Goal: Use online tool/utility: Utilize a website feature to perform a specific function

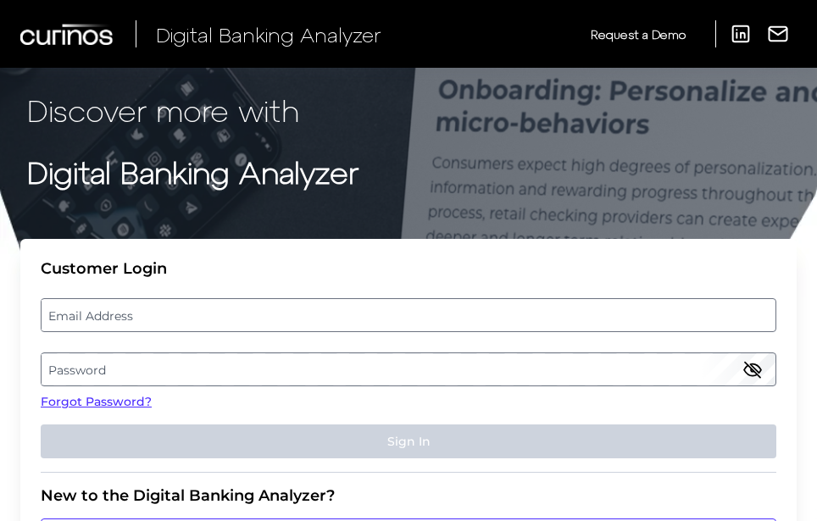
click at [197, 309] on label "Email Address" at bounding box center [408, 315] width 733 height 31
click at [197, 309] on input "email" at bounding box center [409, 315] width 736 height 34
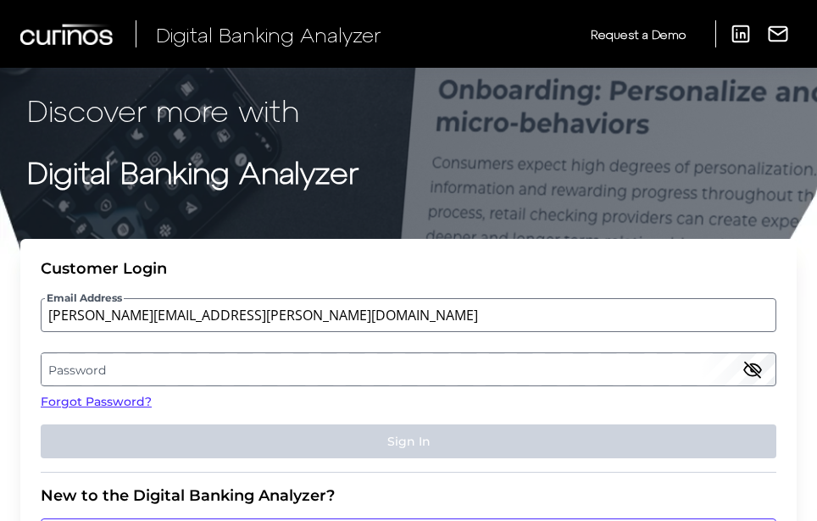
click at [137, 375] on label "Password" at bounding box center [408, 369] width 733 height 31
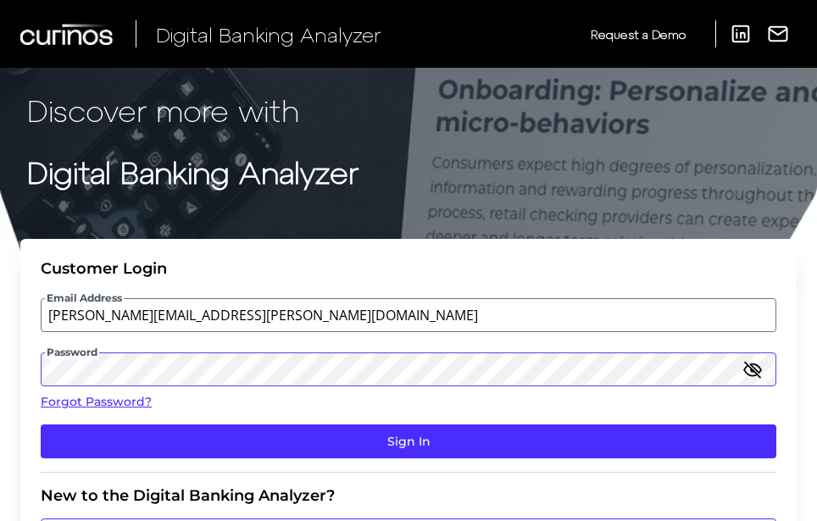
click at [41, 425] on button "Sign In" at bounding box center [409, 442] width 736 height 34
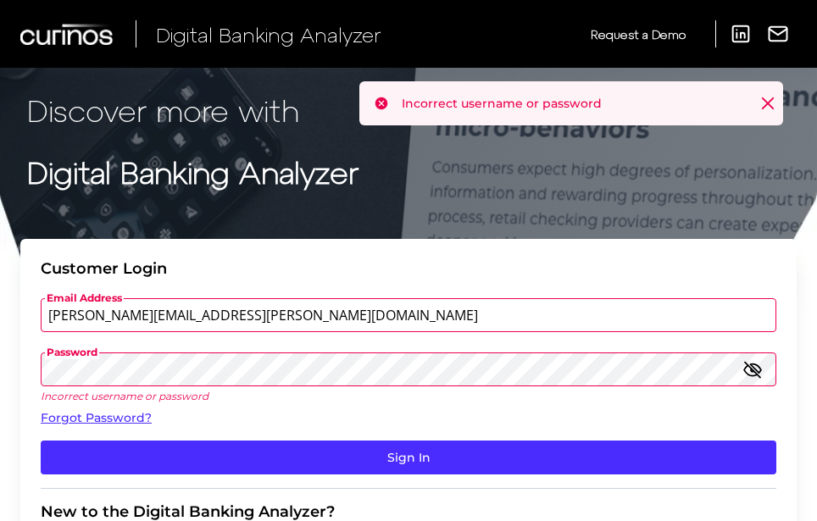
click at [176, 315] on input "[PERSON_NAME][EMAIL_ADDRESS][PERSON_NAME][DOMAIN_NAME]" at bounding box center [409, 315] width 736 height 34
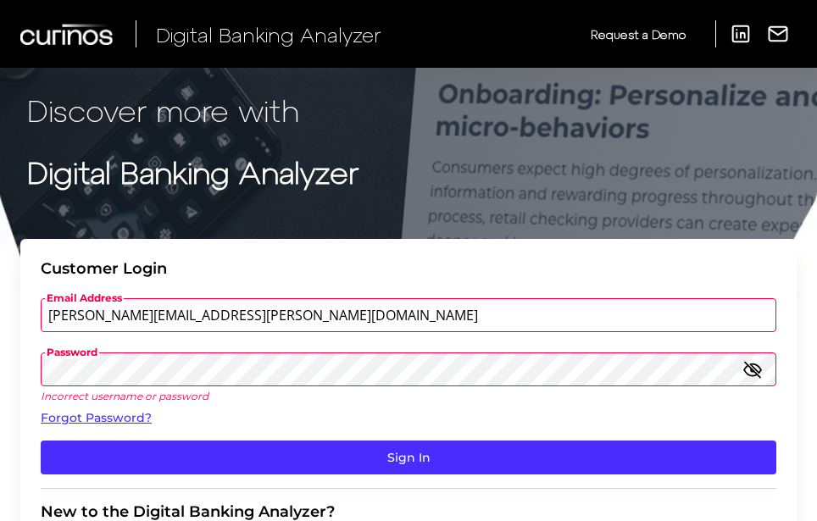
click at [184, 314] on input "[PERSON_NAME][EMAIL_ADDRESS][PERSON_NAME][DOMAIN_NAME]" at bounding box center [409, 315] width 736 height 34
type input "[PERSON_NAME][EMAIL_ADDRESS][PERSON_NAME][PERSON_NAME][DOMAIN_NAME]"
click at [41, 441] on button "Sign In" at bounding box center [409, 458] width 736 height 34
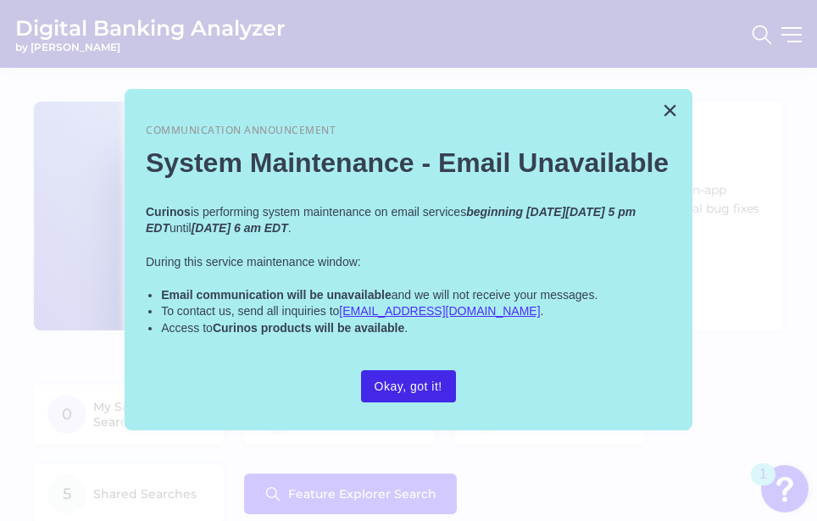
click at [402, 391] on button "Okay, got it!" at bounding box center [408, 386] width 95 height 32
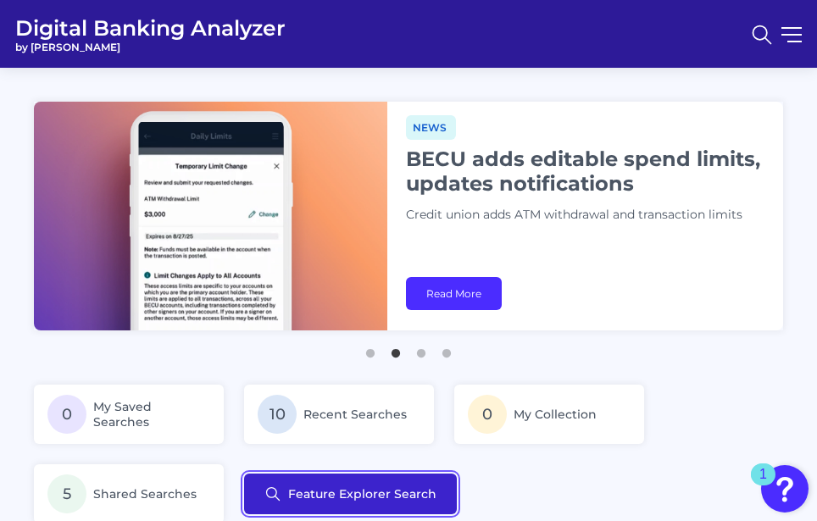
click at [300, 503] on button "Feature Explorer Search" at bounding box center [350, 494] width 213 height 41
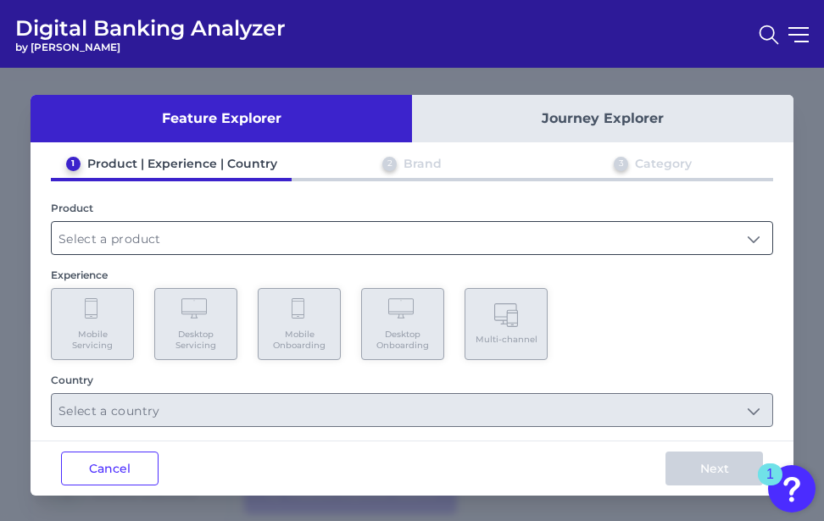
click at [220, 226] on input "text" at bounding box center [412, 238] width 720 height 32
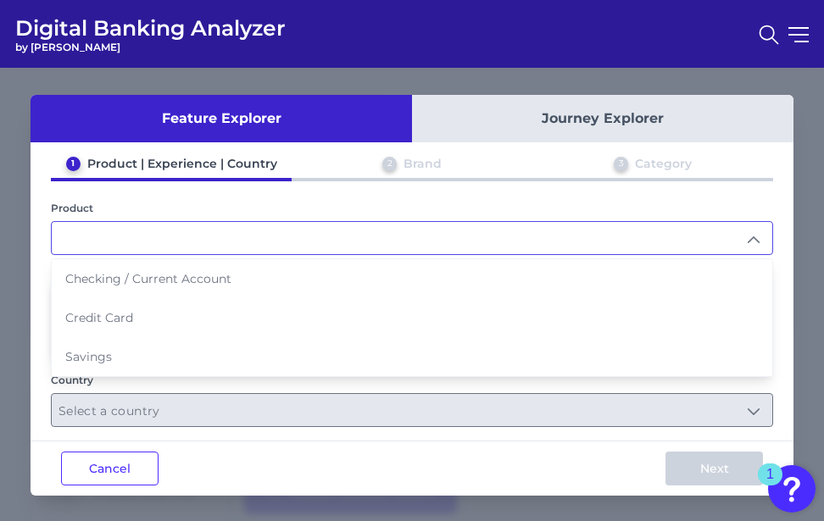
click at [220, 236] on input "text" at bounding box center [412, 238] width 720 height 32
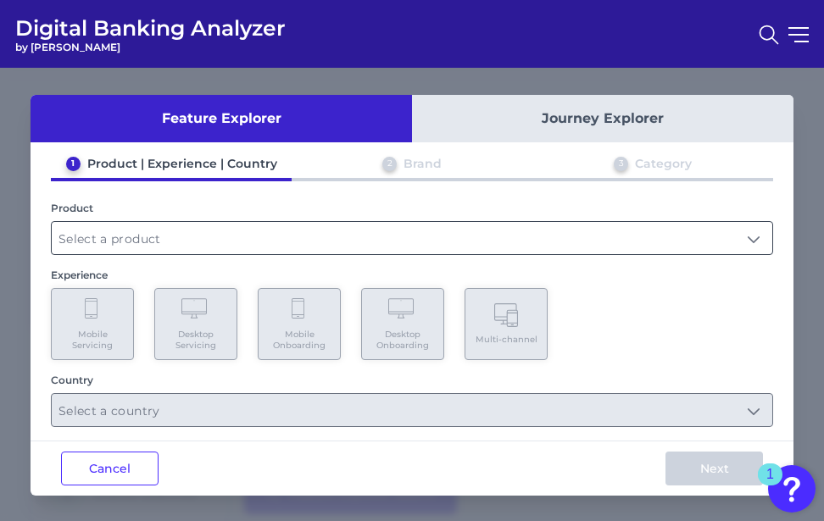
click at [190, 243] on input "text" at bounding box center [412, 238] width 720 height 32
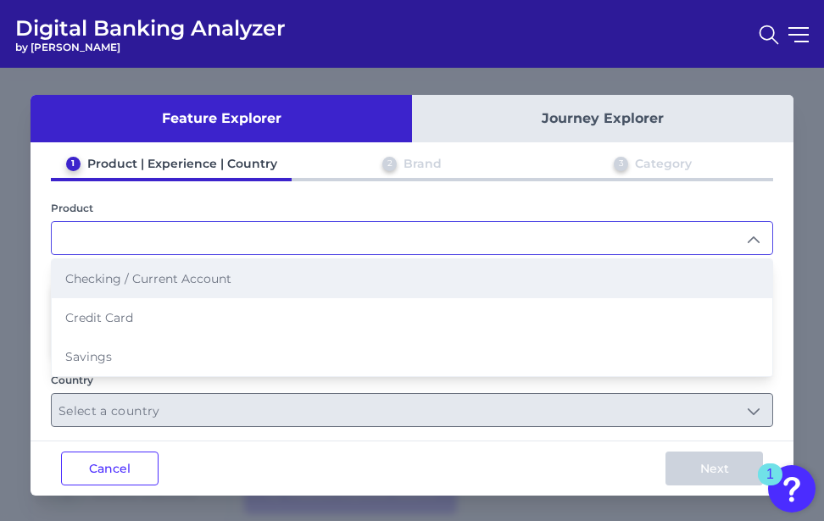
click at [181, 281] on span "Checking / Current Account" at bounding box center [148, 278] width 166 height 15
type input "Checking / Current Account"
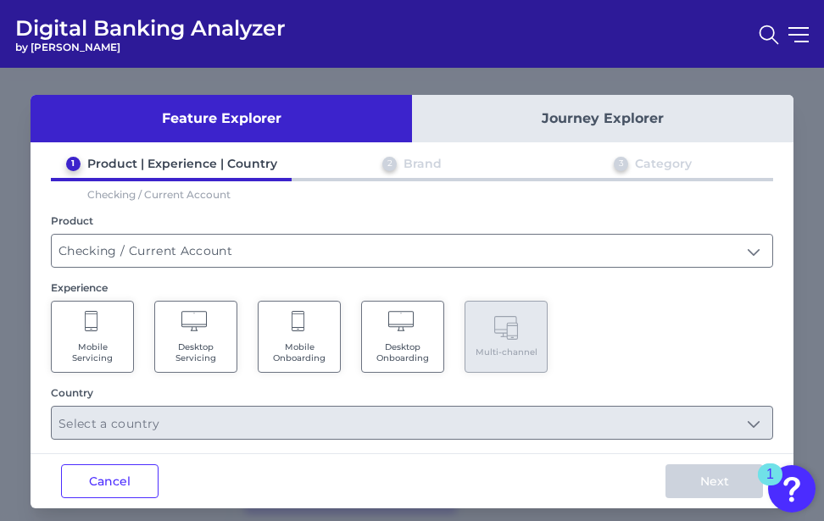
click at [206, 342] on span "Desktop Servicing" at bounding box center [196, 353] width 64 height 22
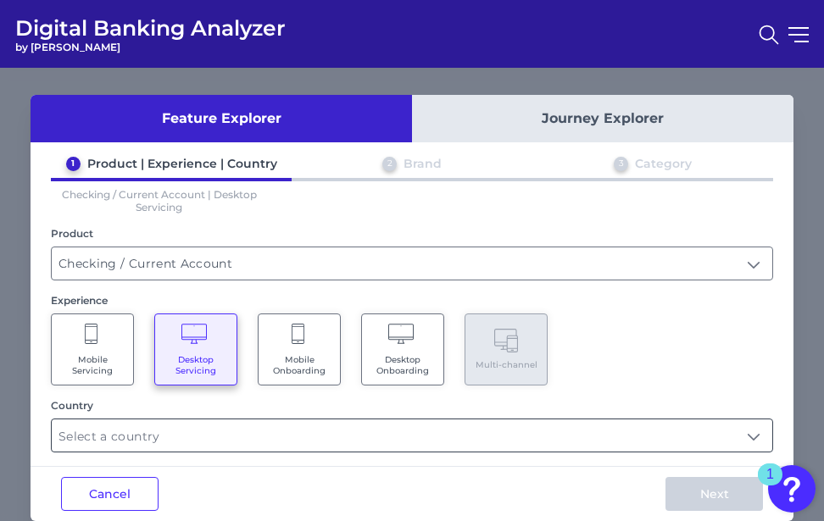
click at [192, 442] on input "text" at bounding box center [412, 436] width 720 height 32
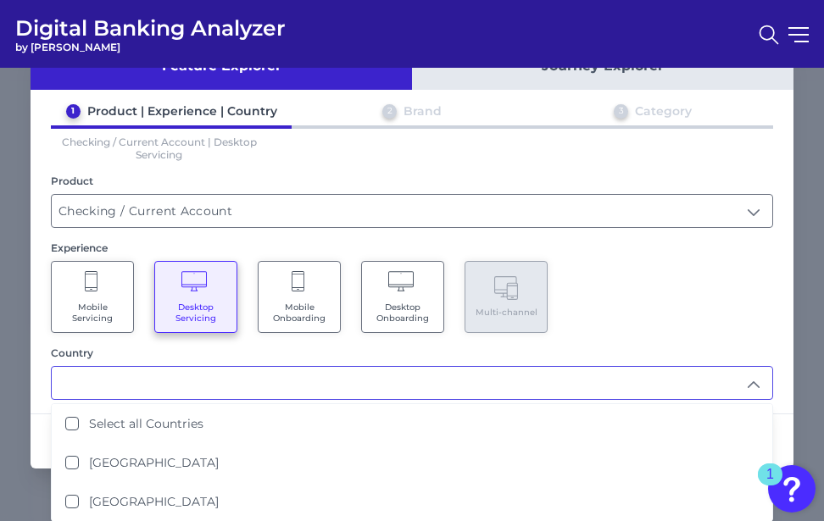
scroll to position [53, 0]
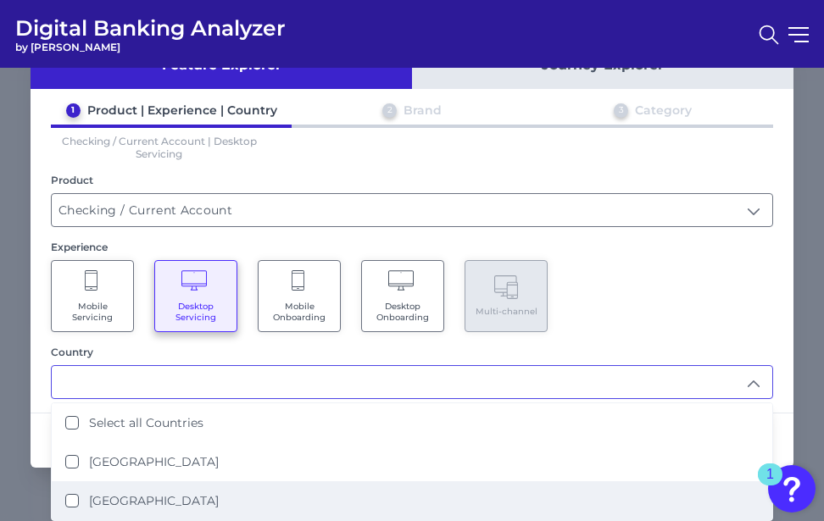
click at [138, 497] on label "[GEOGRAPHIC_DATA]" at bounding box center [154, 500] width 130 height 15
type input "[GEOGRAPHIC_DATA]"
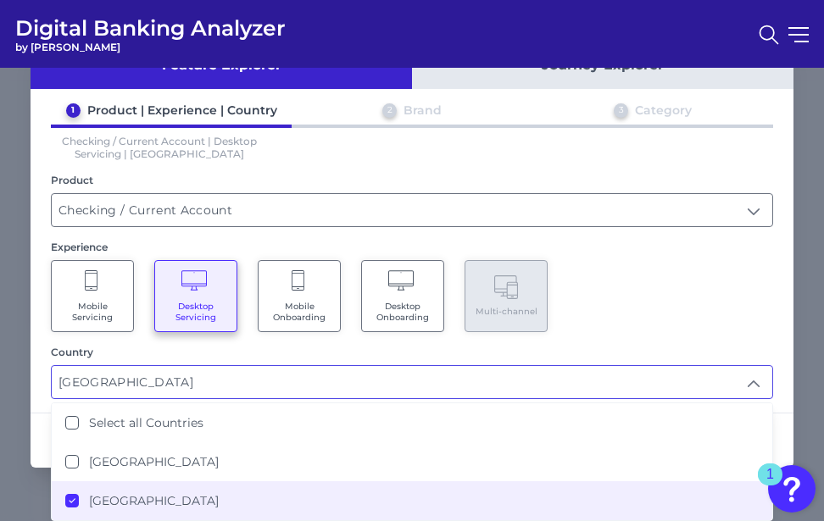
click at [716, 292] on div "Mobile Servicing Desktop Servicing Mobile Onboarding Desktop Onboarding Multi-c…" at bounding box center [412, 296] width 722 height 72
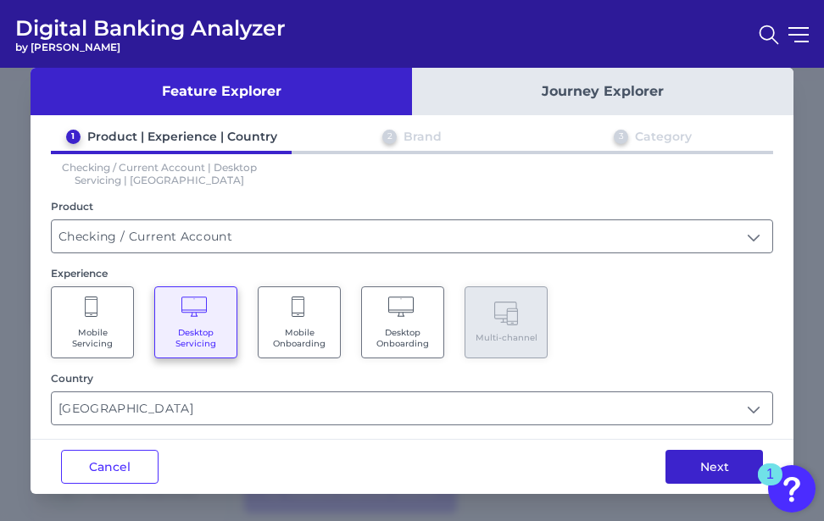
click at [695, 470] on button "Next" at bounding box center [713, 467] width 97 height 34
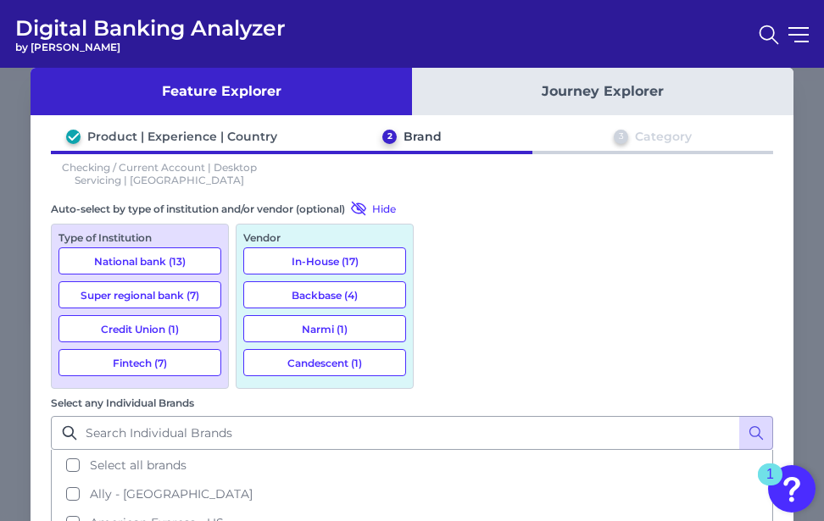
scroll to position [0, 0]
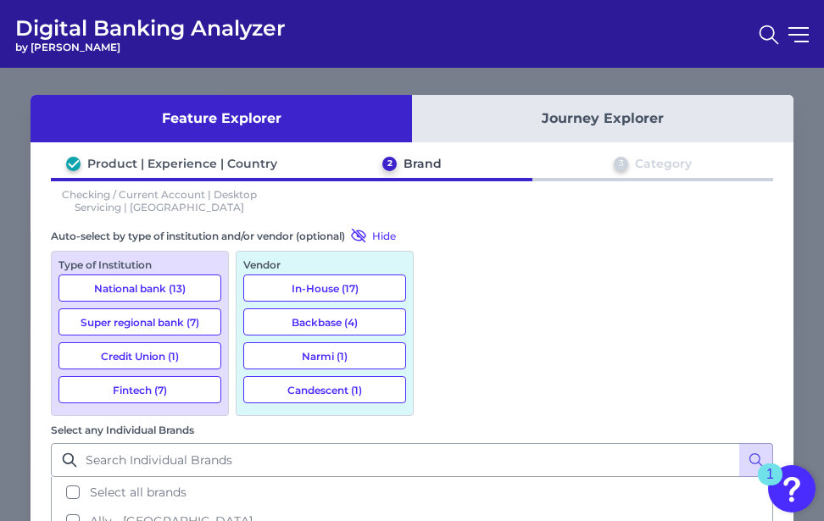
click at [170, 289] on button "National bank (13)" at bounding box center [139, 288] width 163 height 27
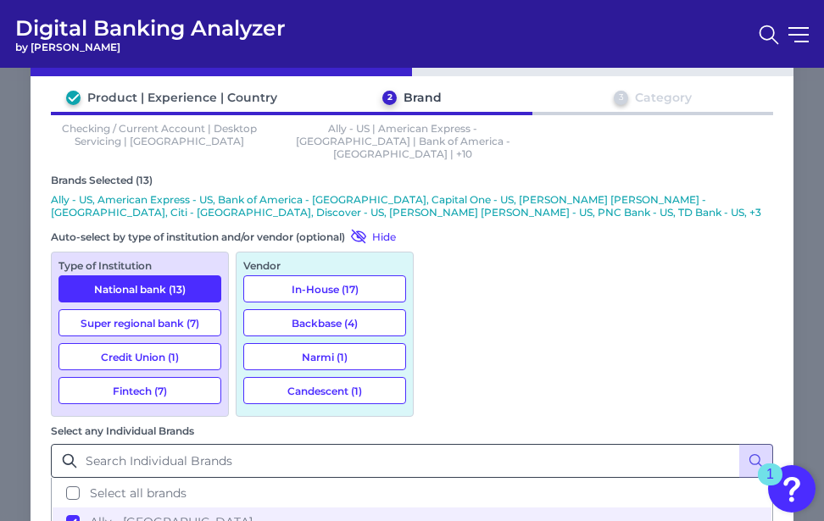
scroll to position [149, 0]
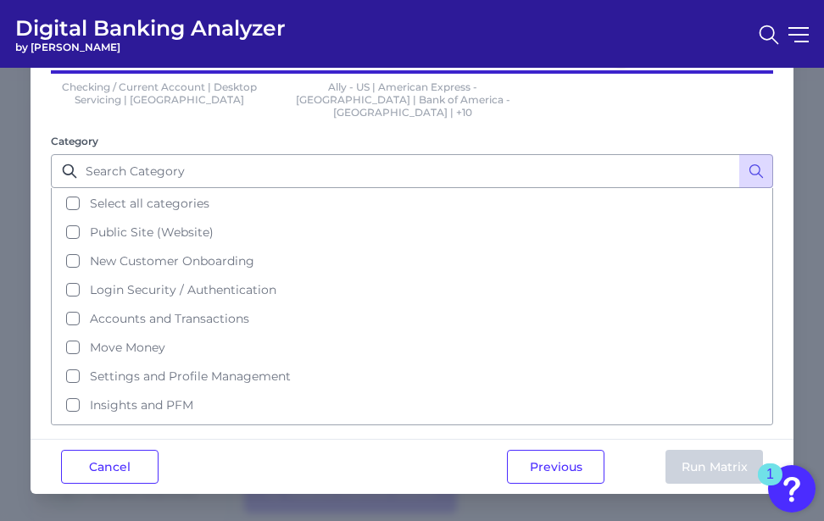
scroll to position [0, 0]
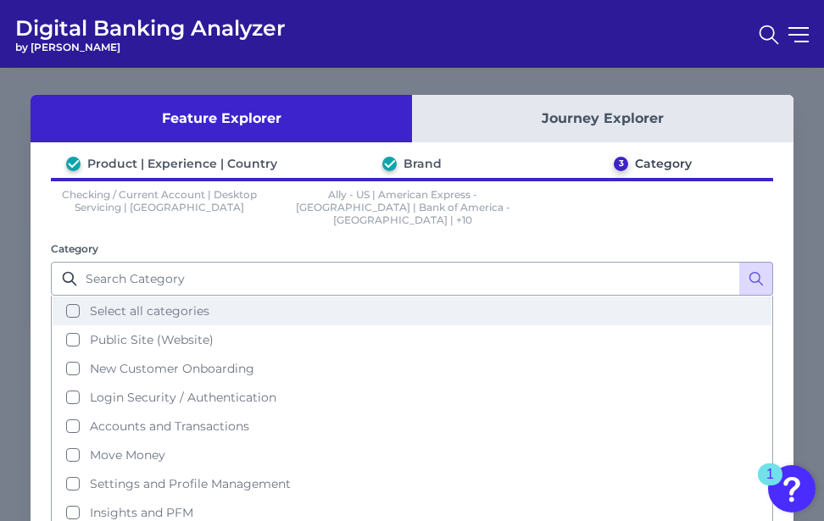
click at [64, 303] on button "Select all categories" at bounding box center [412, 311] width 719 height 29
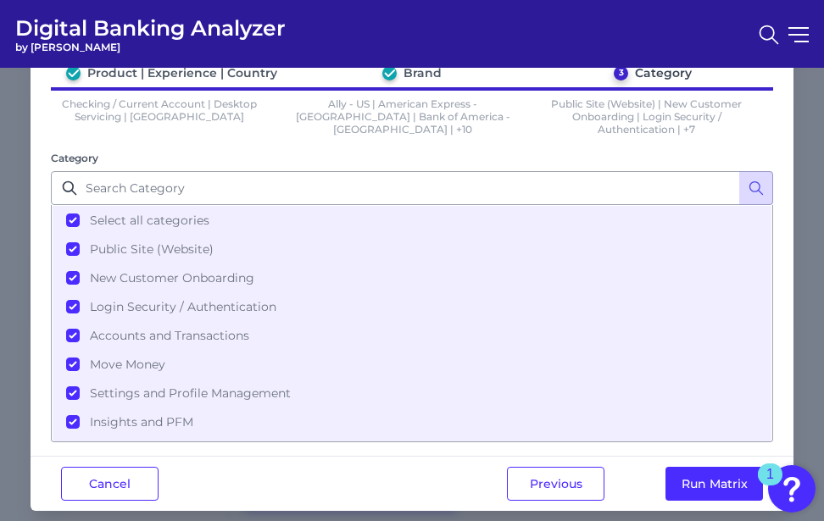
scroll to position [108, 0]
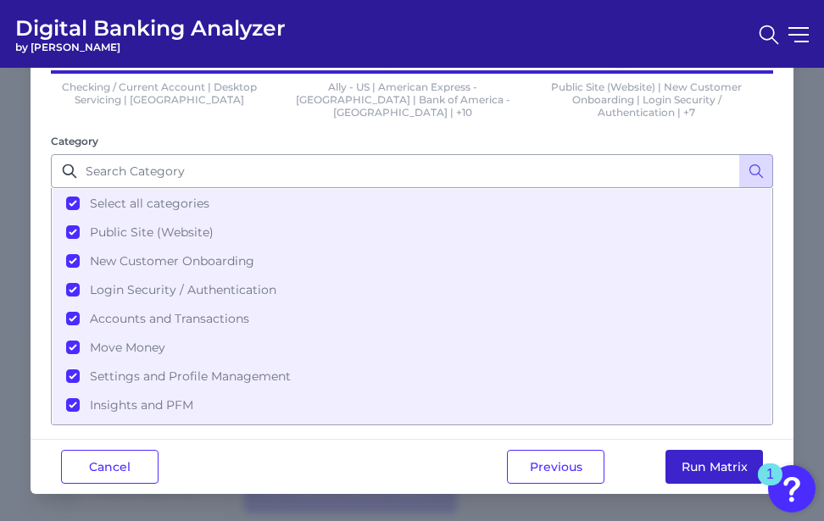
click at [694, 462] on button "Run Matrix" at bounding box center [713, 467] width 97 height 34
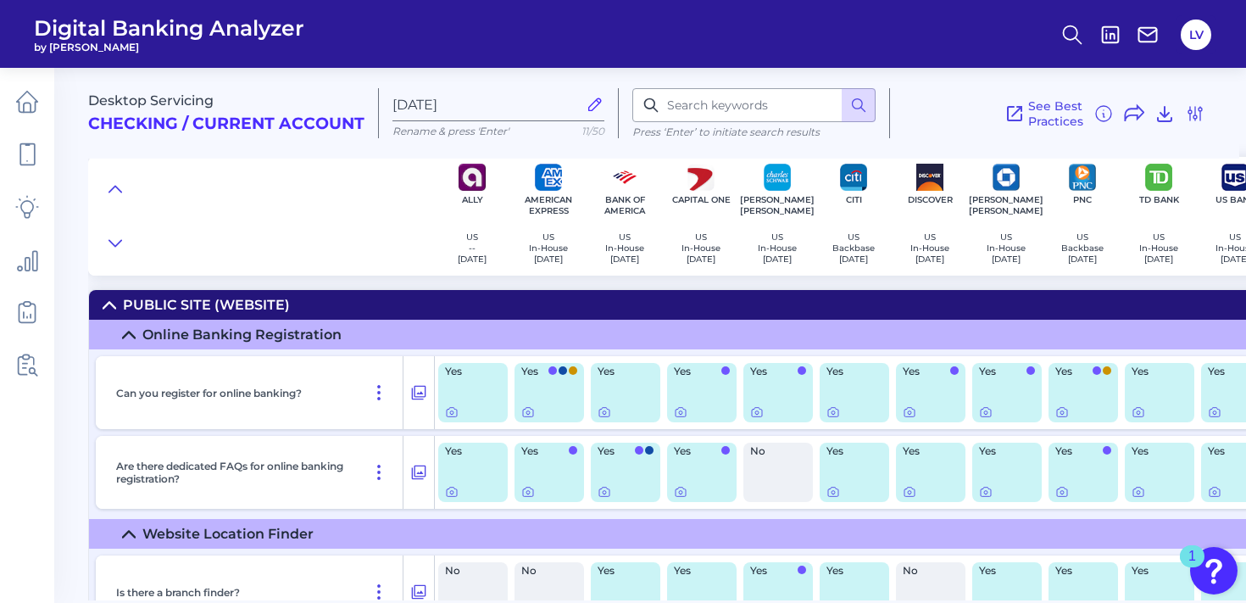
click at [286, 150] on div "Desktop Servicing Checking / Current Account [DATE] Rename & press 'Enter' 11/5…" at bounding box center [663, 106] width 1151 height 104
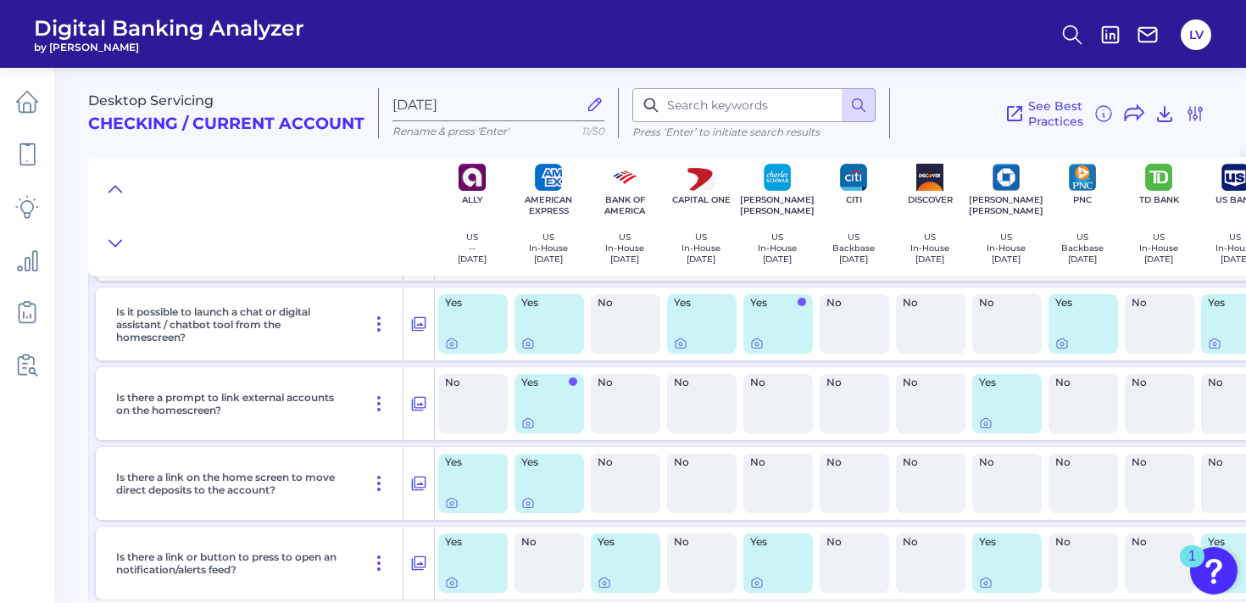
click at [622, 325] on div "No" at bounding box center [626, 323] width 70 height 59
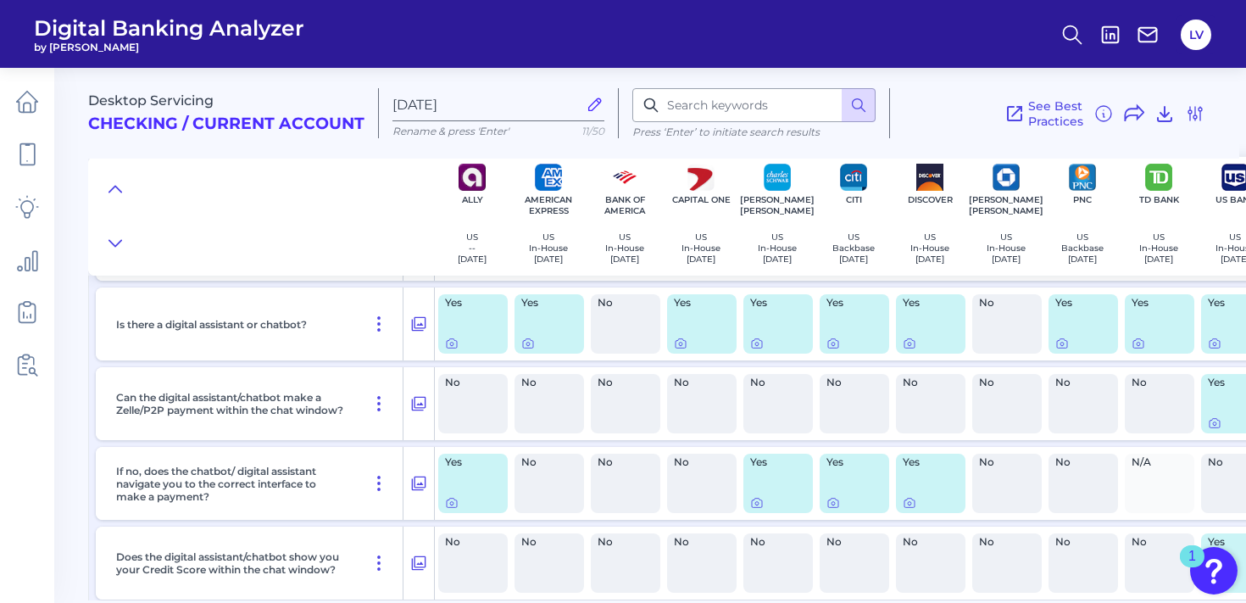
click at [609, 323] on div "No" at bounding box center [626, 323] width 70 height 59
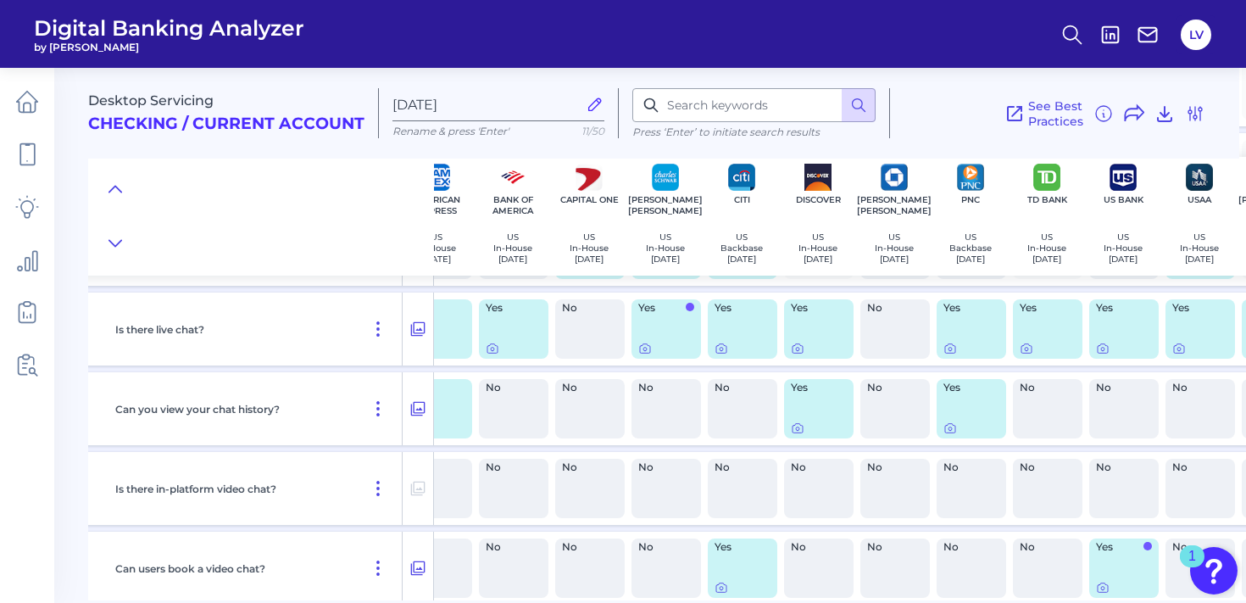
scroll to position [26980, 195]
